Goal: Information Seeking & Learning: Understand process/instructions

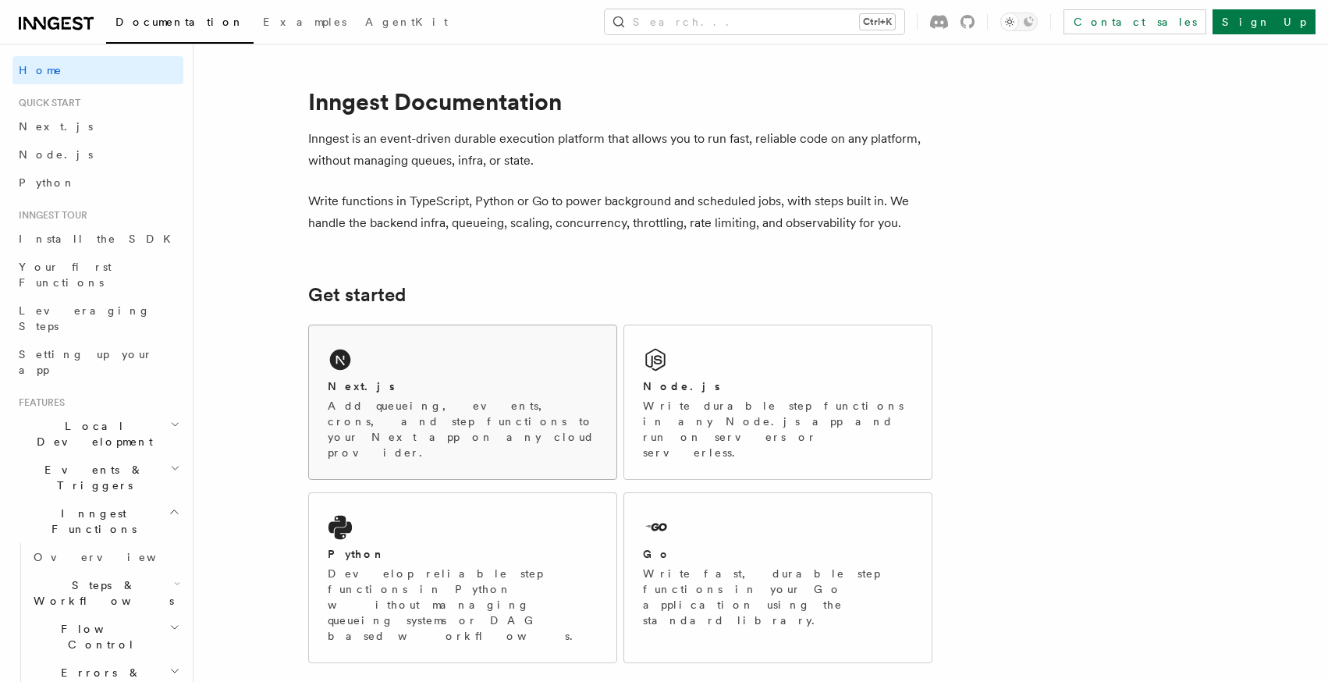
click at [428, 360] on div "Next.js Add queueing, events, crons, and step functions to your Next app on any…" at bounding box center [462, 402] width 307 height 154
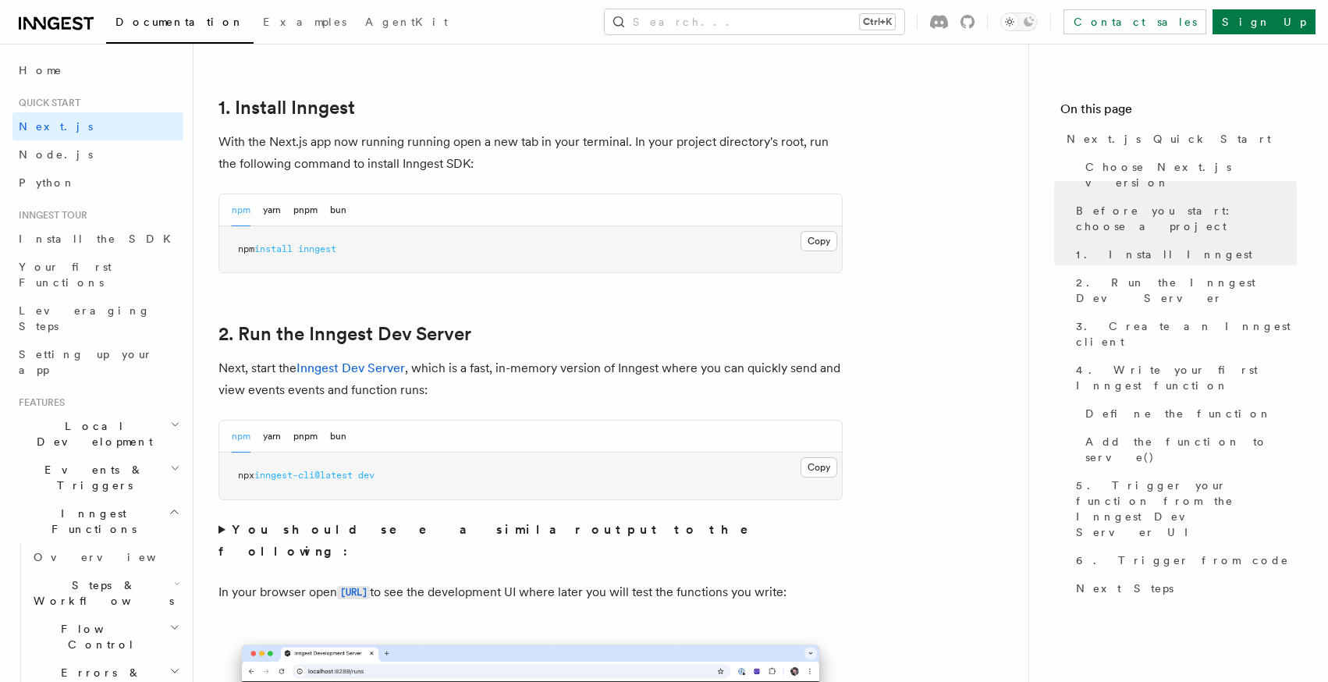
scroll to position [858, 0]
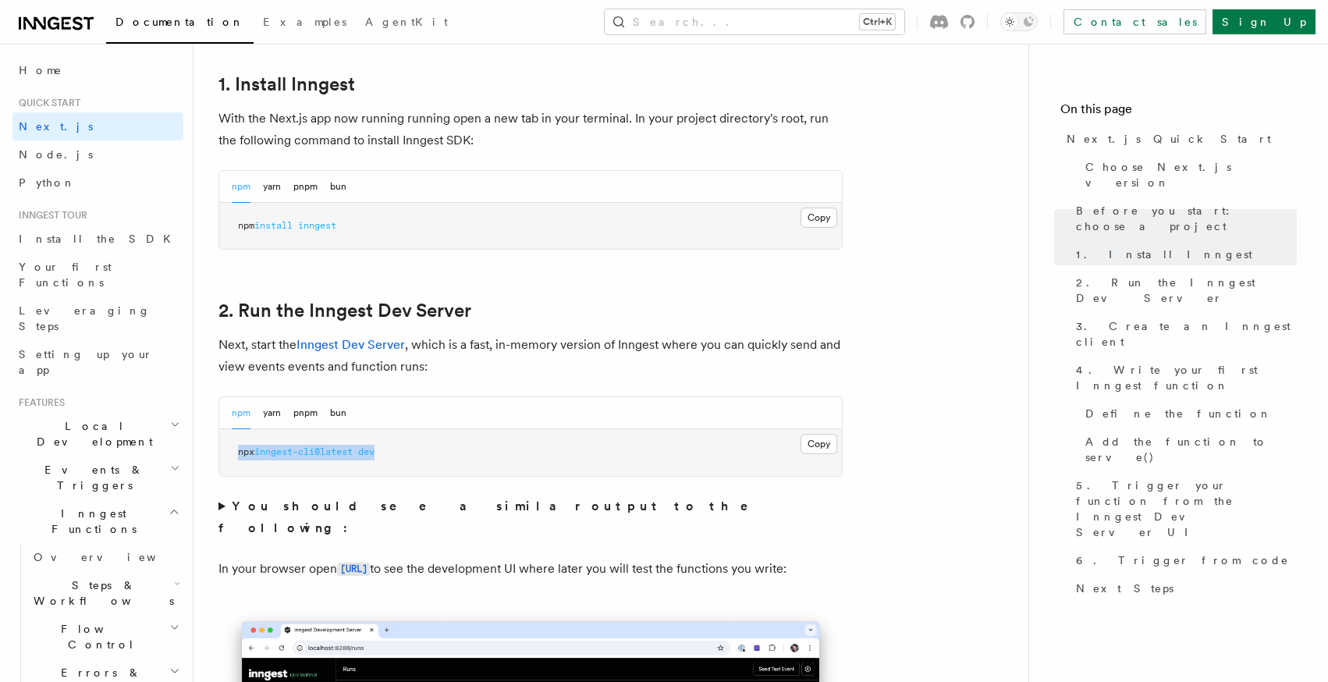
drag, startPoint x: 422, startPoint y: 460, endPoint x: 212, endPoint y: 455, distance: 210.0
copy span "npx inngest-cli@latest dev"
